Goal: Task Accomplishment & Management: Manage account settings

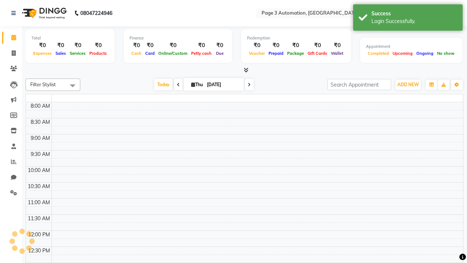
select select "en"
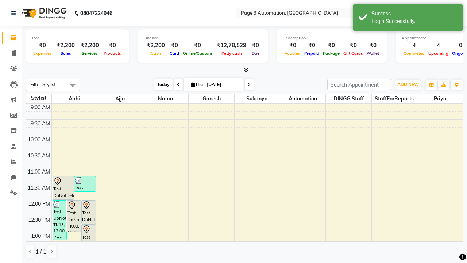
click at [160, 84] on span "Today" at bounding box center [163, 84] width 18 height 11
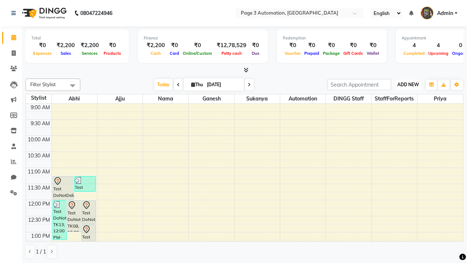
click at [408, 84] on span "ADD NEW" at bounding box center [408, 84] width 22 height 5
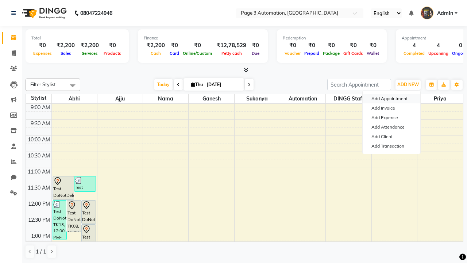
click at [391, 98] on button "Add Appointment" at bounding box center [391, 98] width 58 height 9
select select "tentative"
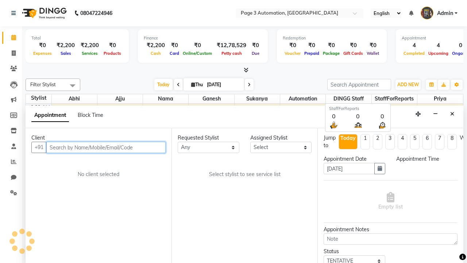
select select "600"
type input "8192346578"
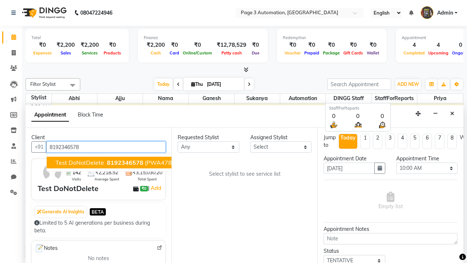
click at [107, 162] on span "8192346578" at bounding box center [125, 162] width 36 height 7
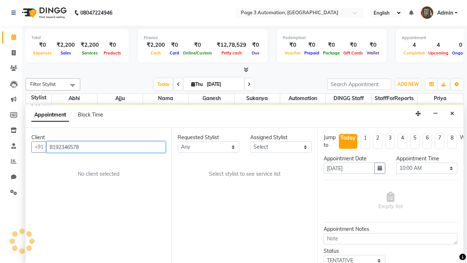
select select "711"
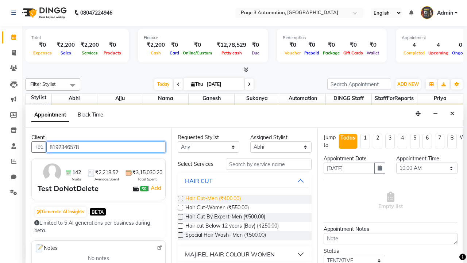
type input "8192346578"
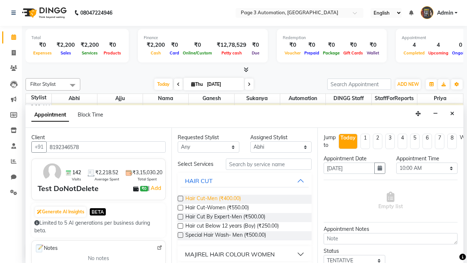
click at [213, 199] on span "Hair Cut-Men (₹400.00)" at bounding box center [212, 198] width 55 height 9
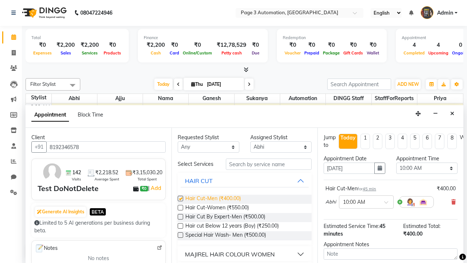
checkbox input "false"
select select "705"
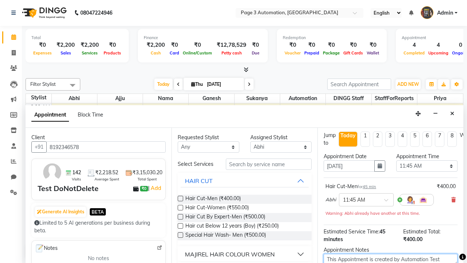
type textarea "This Appointment is created by Automation Test"
checkbox input "false"
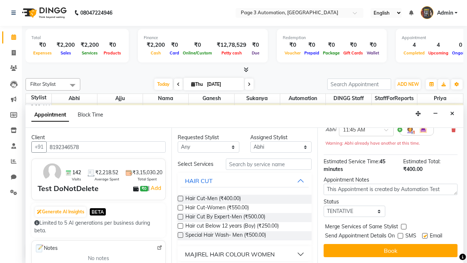
click at [424, 235] on label at bounding box center [424, 235] width 5 height 5
click at [424, 235] on input "checkbox" at bounding box center [424, 236] width 5 height 5
checkbox input "false"
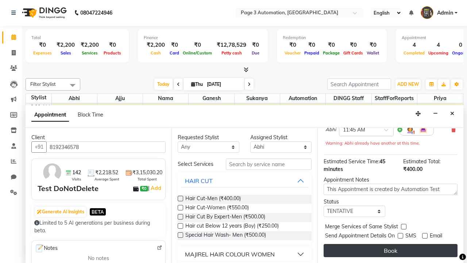
click at [390, 250] on button "Book" at bounding box center [390, 250] width 134 height 13
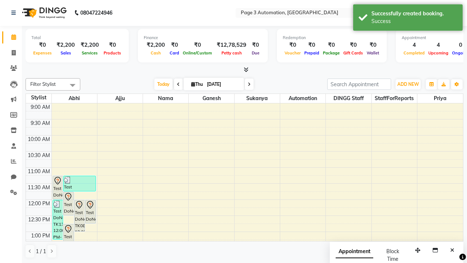
scroll to position [0, 0]
click at [408, 19] on div "Success" at bounding box center [414, 22] width 86 height 8
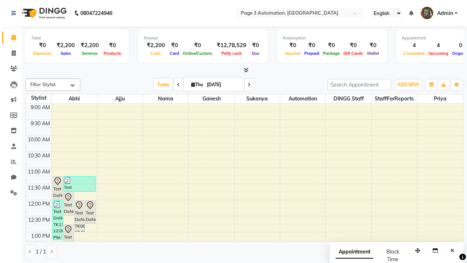
click at [73, 85] on span at bounding box center [72, 85] width 15 height 14
click at [0, 0] on div "Select All" at bounding box center [0, 0] width 0 height 0
checkbox input "true"
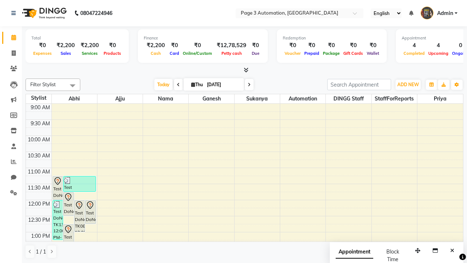
checkbox input "true"
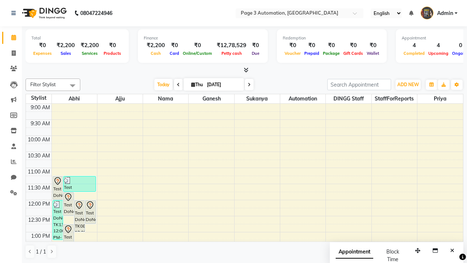
checkbox input "true"
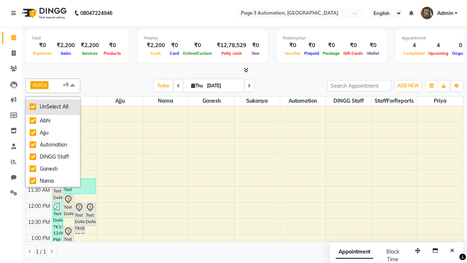
click at [53, 106] on div "UnSelect All" at bounding box center [53, 107] width 47 height 8
checkbox input "false"
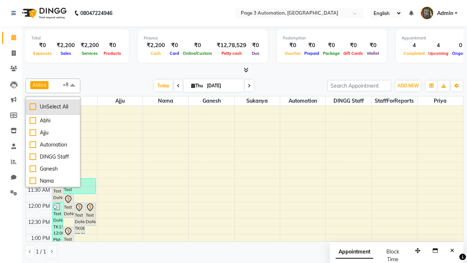
checkbox input "false"
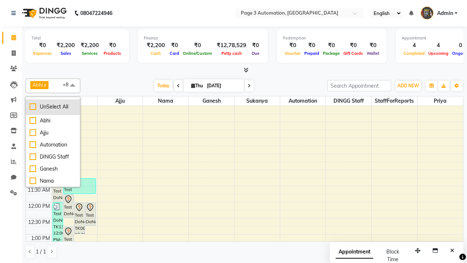
checkbox input "false"
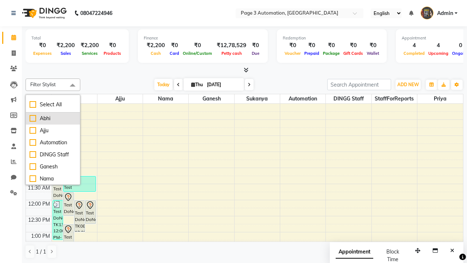
click at [53, 118] on div "Abhi" at bounding box center [53, 118] width 47 height 8
checkbox input "true"
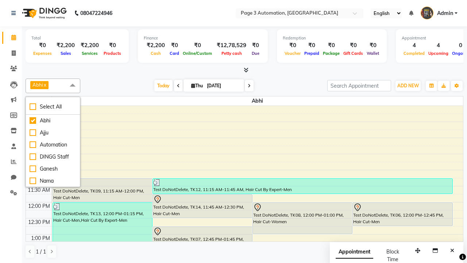
click at [73, 85] on span at bounding box center [72, 85] width 15 height 14
click at [202, 206] on div "Test DoNotDelete, TK14, 11:45 AM-12:30 PM, Hair Cut-Men" at bounding box center [202, 205] width 99 height 23
select select "7"
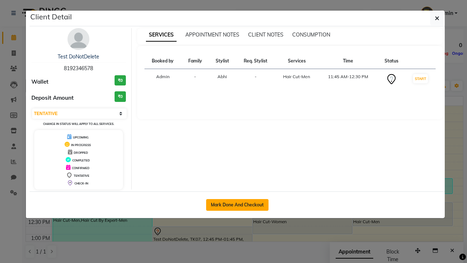
click at [237, 204] on button "Mark Done And Checkout" at bounding box center [237, 205] width 62 height 12
select select "2774"
select select "service"
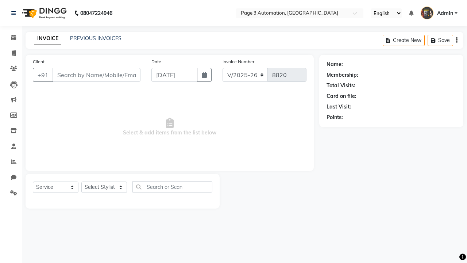
type input "8192346578"
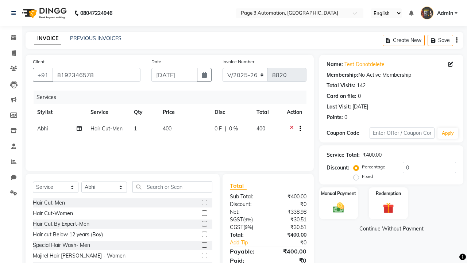
select select "71572"
click at [204, 213] on label at bounding box center [204, 212] width 5 height 5
click at [204, 213] on input "checkbox" at bounding box center [204, 213] width 5 height 5
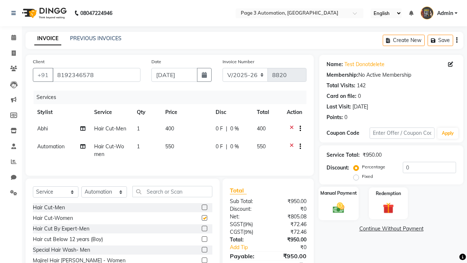
click at [338, 193] on label "Manual Payment" at bounding box center [338, 192] width 36 height 7
checkbox input "false"
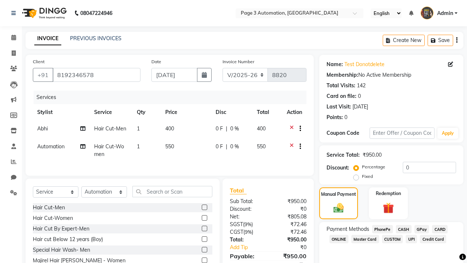
click at [403, 229] on span "CASH" at bounding box center [404, 229] width 16 height 8
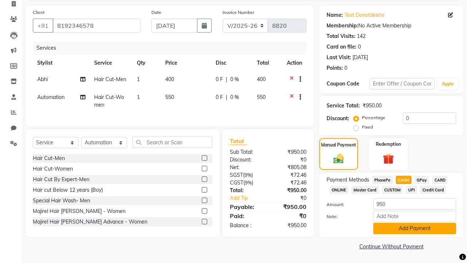
click at [414, 228] on button "Add Payment" at bounding box center [414, 227] width 83 height 11
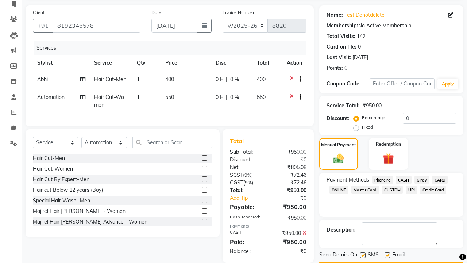
click at [362, 255] on label at bounding box center [362, 254] width 5 height 5
click at [362, 255] on input "checkbox" at bounding box center [362, 255] width 5 height 5
checkbox input "false"
click at [387, 255] on label at bounding box center [386, 254] width 5 height 5
click at [387, 255] on input "checkbox" at bounding box center [386, 255] width 5 height 5
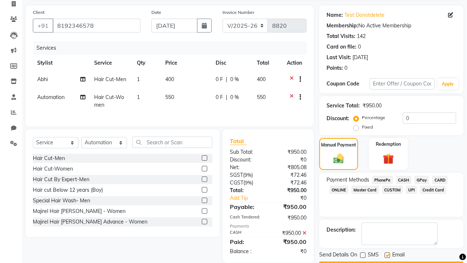
checkbox input "false"
click at [391, 261] on button "Checkout" at bounding box center [391, 266] width 144 height 11
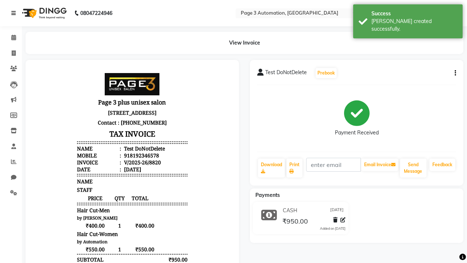
click at [408, 19] on div "[PERSON_NAME] created successfully." at bounding box center [414, 25] width 86 height 15
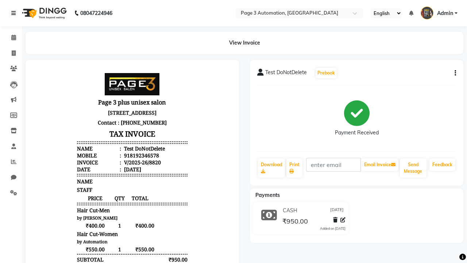
click at [15, 13] on icon at bounding box center [13, 13] width 4 height 5
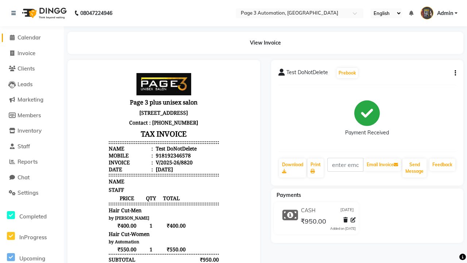
click at [32, 38] on span "Calendar" at bounding box center [29, 37] width 23 height 7
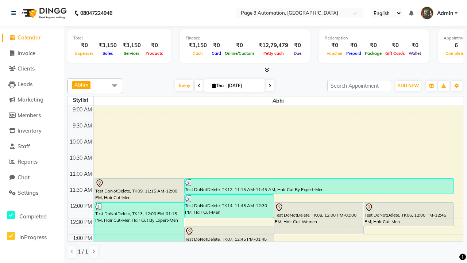
click at [229, 206] on div "Test DoNotDelete, TK14, 11:45 AM-12:30 PM, Hair Cut-Men" at bounding box center [229, 205] width 89 height 23
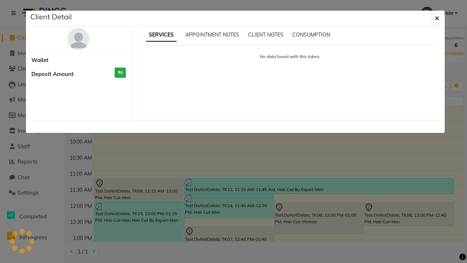
select select "3"
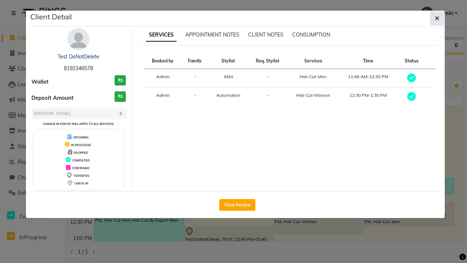
click at [437, 18] on icon "button" at bounding box center [437, 18] width 4 height 6
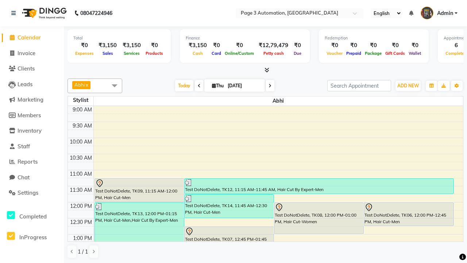
click at [114, 85] on span at bounding box center [114, 85] width 15 height 14
